Goal: Use online tool/utility: Utilize a website feature to perform a specific function

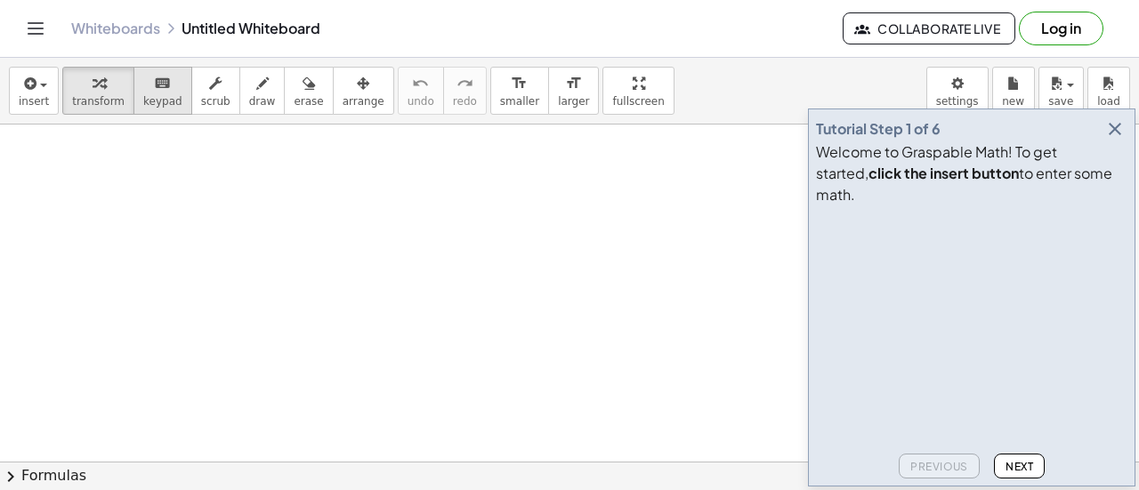
click at [154, 86] on icon "keyboard" at bounding box center [162, 83] width 17 height 21
click at [1115, 140] on icon "button" at bounding box center [1114, 128] width 21 height 21
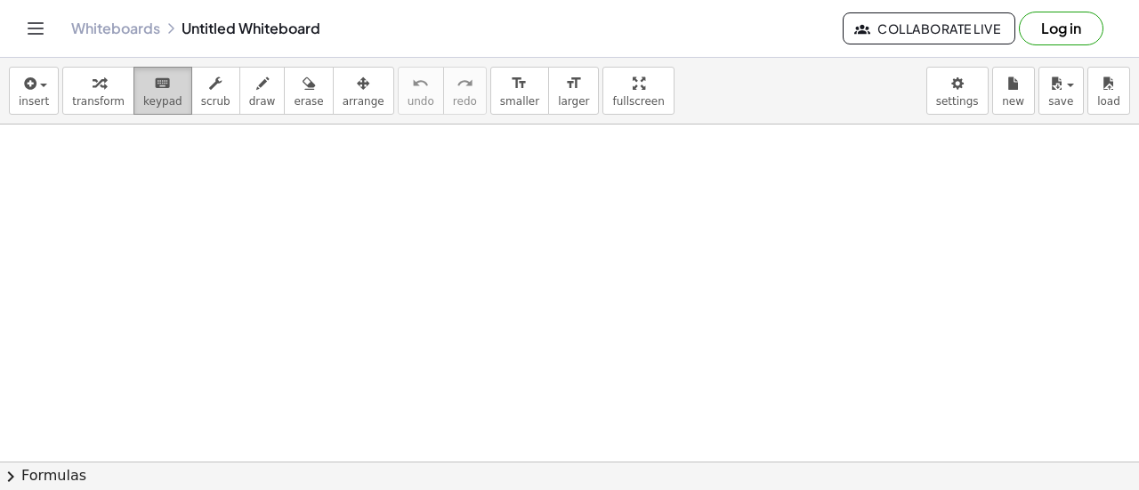
click at [143, 85] on div "keyboard" at bounding box center [162, 82] width 39 height 21
click at [18, 90] on button "insert" at bounding box center [34, 91] width 50 height 48
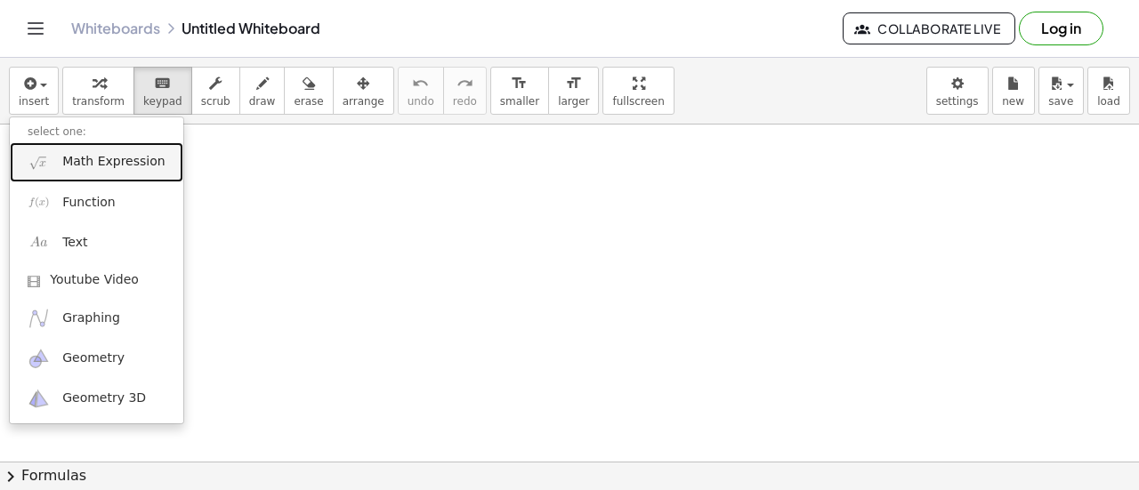
click at [99, 168] on span "Math Expression" at bounding box center [113, 162] width 102 height 18
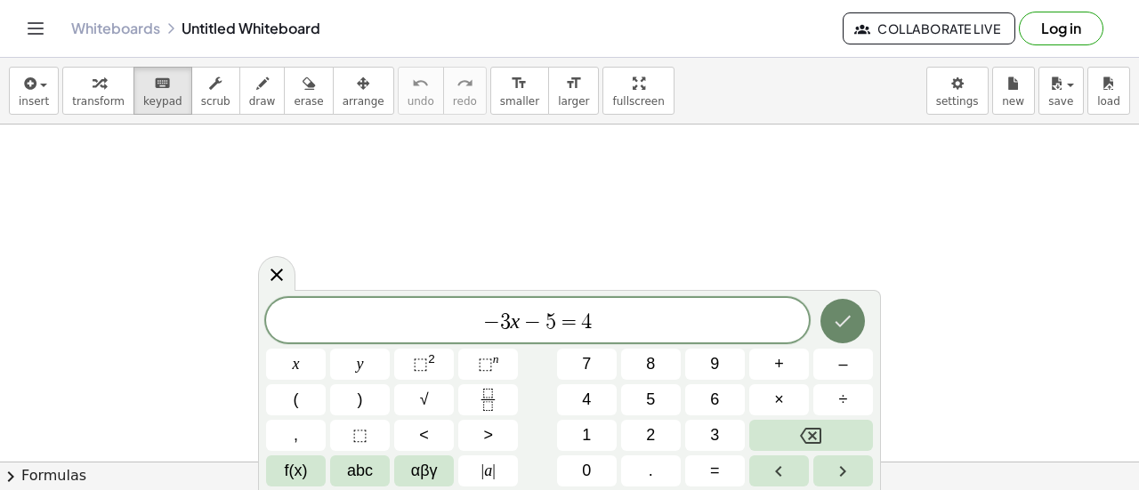
click at [842, 335] on button "Done" at bounding box center [842, 321] width 44 height 44
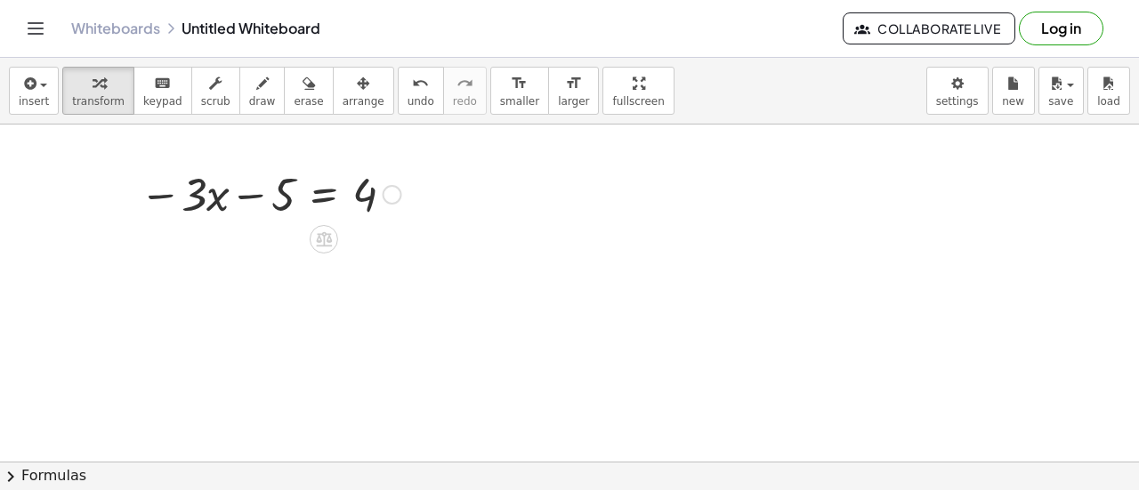
click at [332, 198] on div at bounding box center [270, 193] width 279 height 60
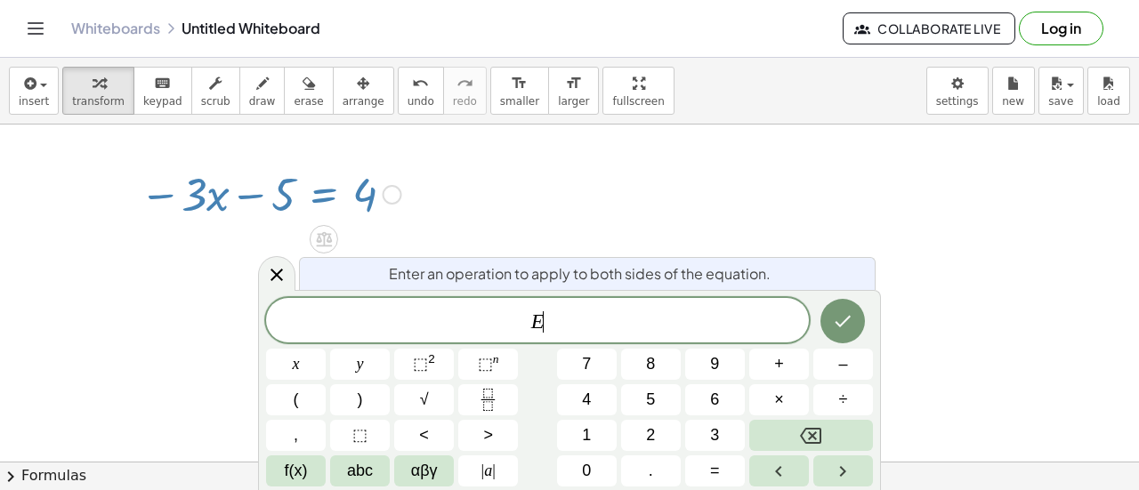
click at [379, 192] on div at bounding box center [270, 193] width 279 height 60
click at [393, 197] on div at bounding box center [393, 195] width 20 height 20
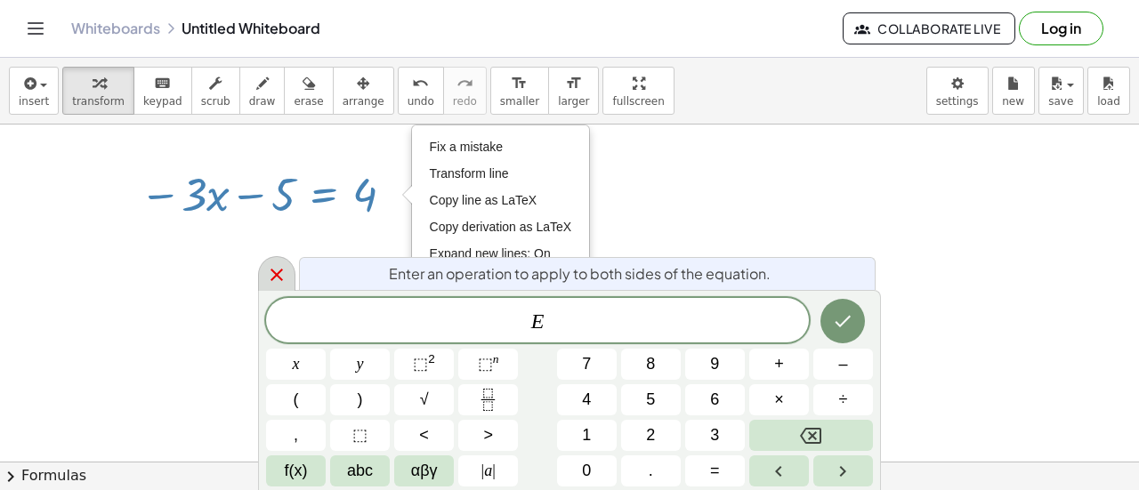
click at [272, 275] on icon at bounding box center [276, 274] width 21 height 21
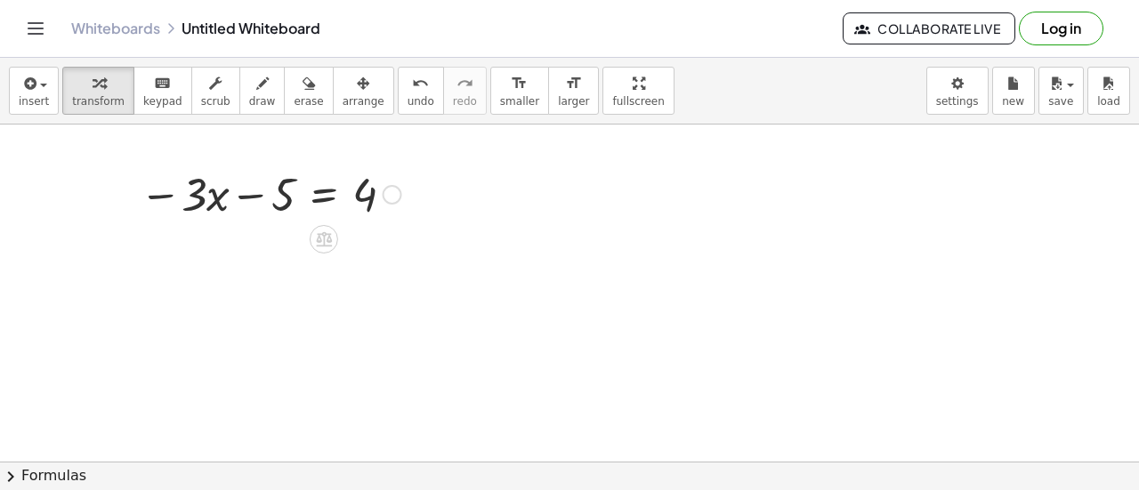
click at [327, 194] on div at bounding box center [270, 193] width 279 height 60
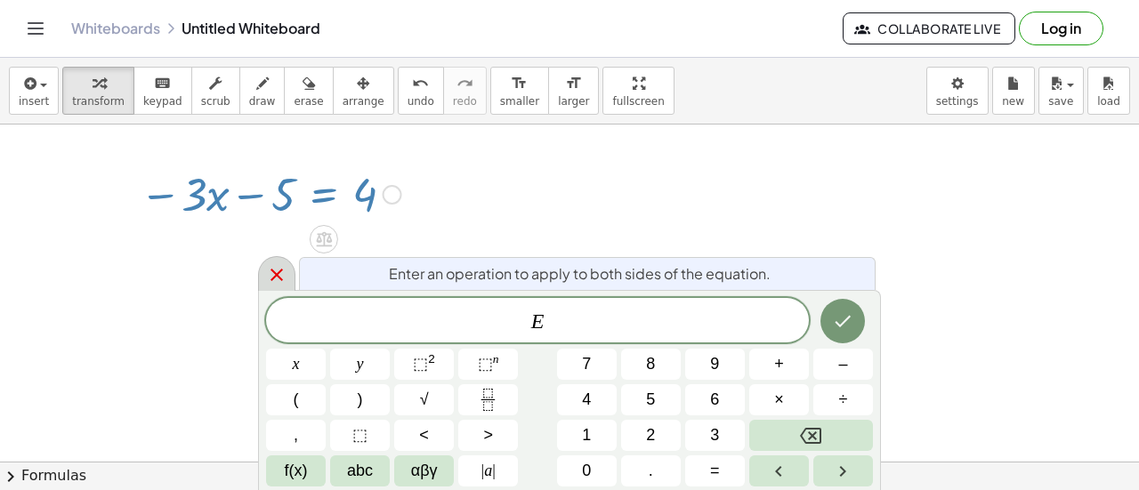
click at [282, 266] on icon at bounding box center [276, 274] width 21 height 21
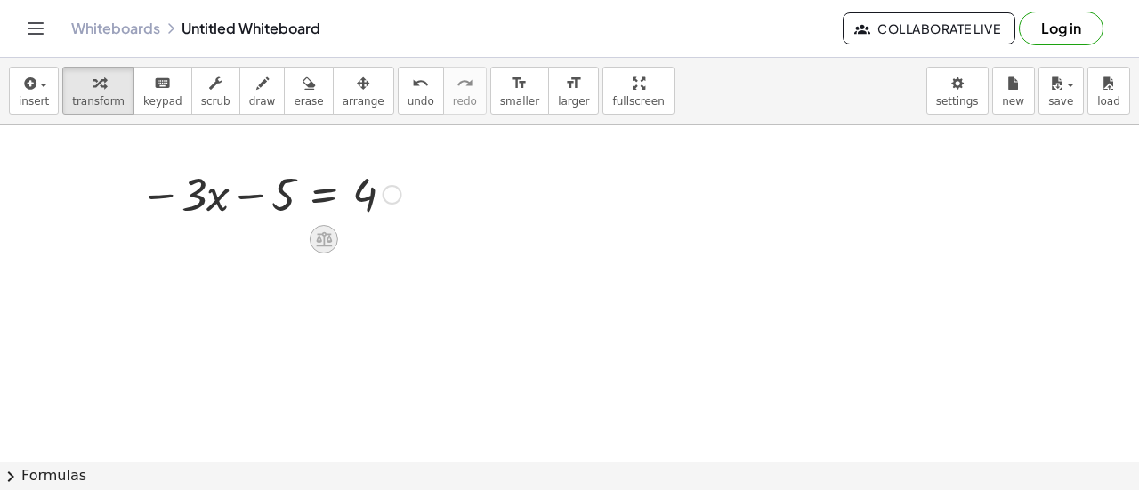
click at [331, 240] on icon at bounding box center [324, 239] width 16 height 15
click at [212, 192] on div at bounding box center [270, 193] width 279 height 60
click at [242, 201] on div at bounding box center [270, 193] width 279 height 60
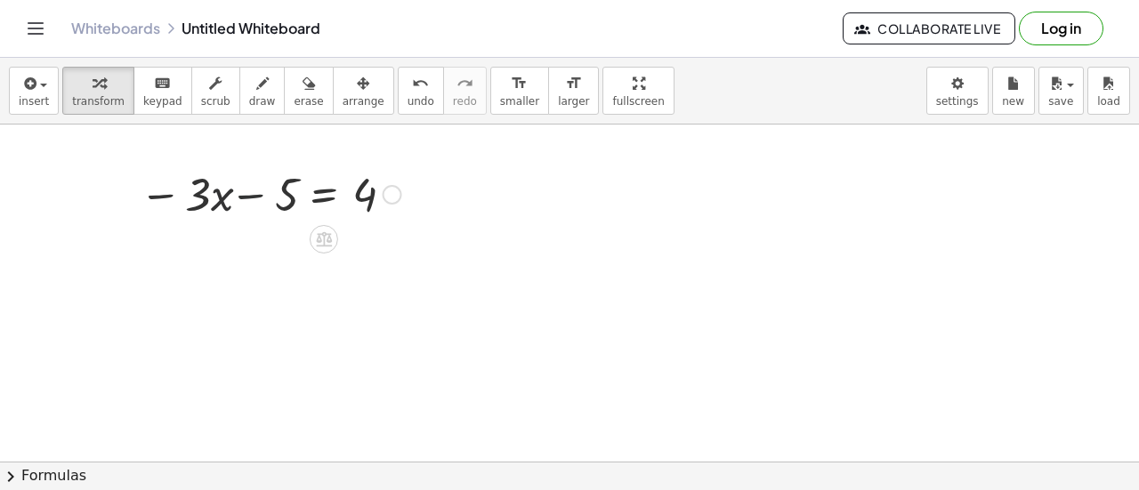
click at [246, 206] on div at bounding box center [270, 193] width 279 height 60
click at [351, 200] on div at bounding box center [270, 193] width 279 height 60
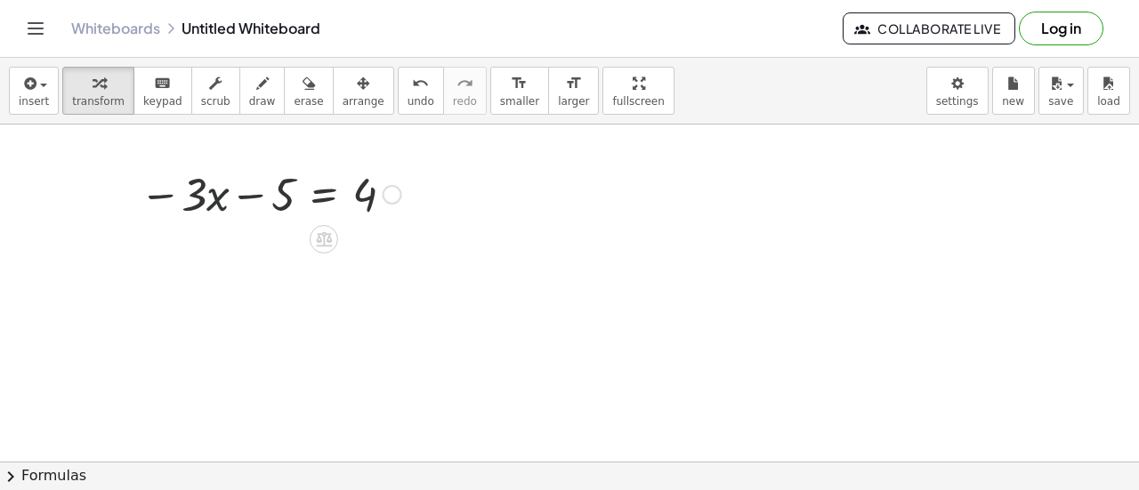
click at [367, 213] on div at bounding box center [270, 193] width 279 height 60
click at [367, 209] on div at bounding box center [270, 193] width 279 height 60
click at [354, 189] on div at bounding box center [270, 193] width 279 height 60
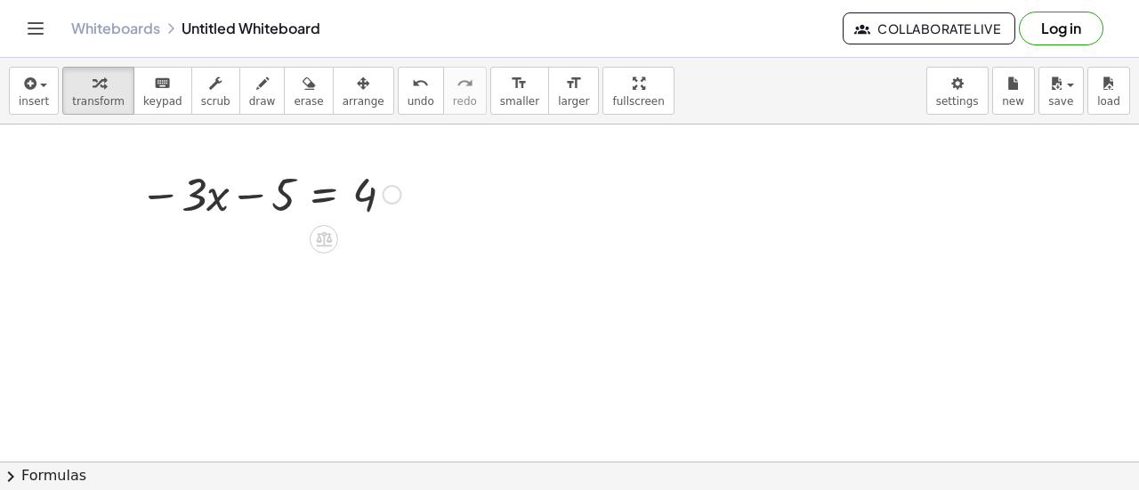
click at [354, 189] on div at bounding box center [270, 193] width 279 height 60
